Goal: Transaction & Acquisition: Purchase product/service

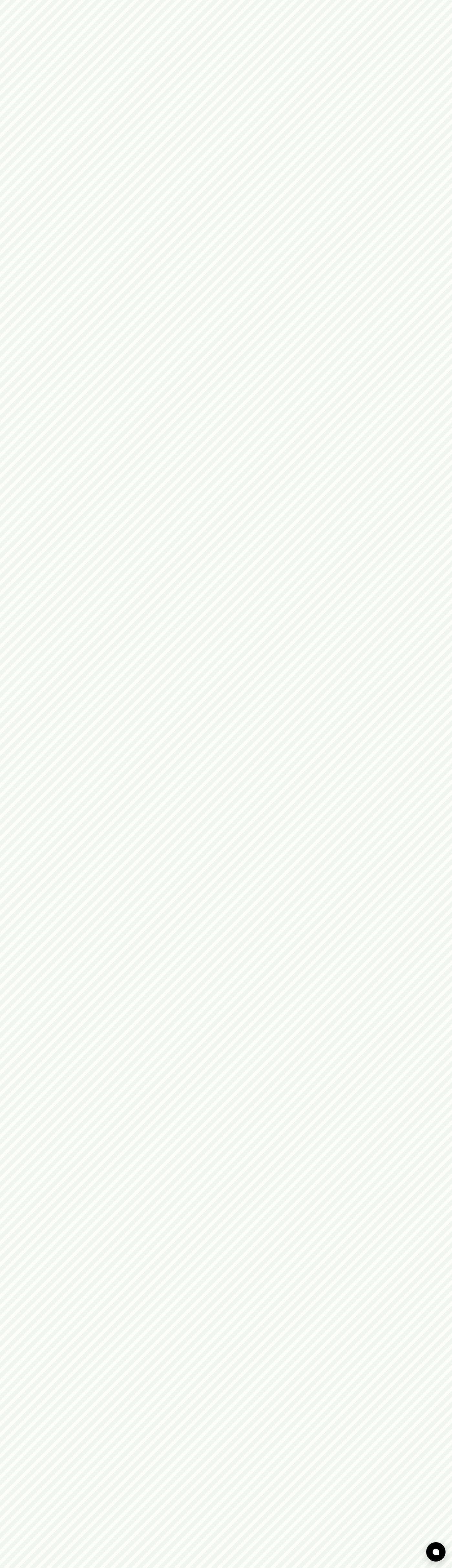
click at [178, 0] on html at bounding box center [226, 0] width 452 height 0
click at [447, 0] on html at bounding box center [226, 0] width 452 height 0
click at [393, 0] on html at bounding box center [226, 0] width 452 height 0
click at [28, 0] on html at bounding box center [226, 0] width 452 height 0
